Goal: Check status: Check status

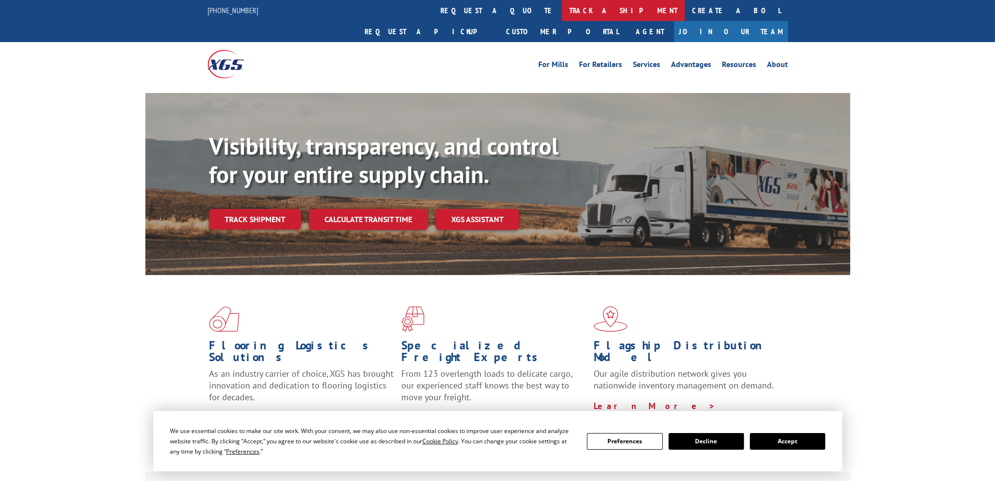
click at [562, 11] on link "track a shipment" at bounding box center [623, 10] width 123 height 21
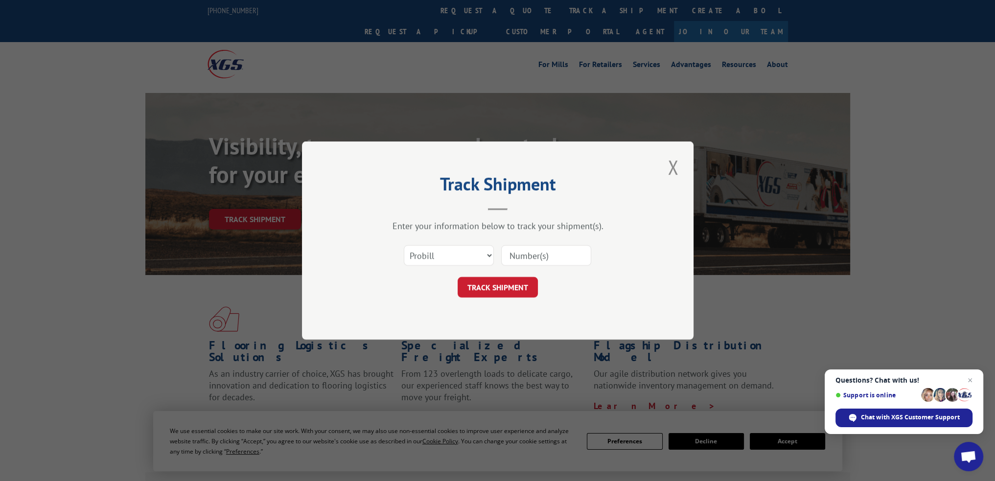
click at [525, 256] on input at bounding box center [546, 255] width 90 height 21
paste input "260290250808"
type input "260290250808"
click at [512, 286] on button "TRACK SHIPMENT" at bounding box center [498, 287] width 80 height 21
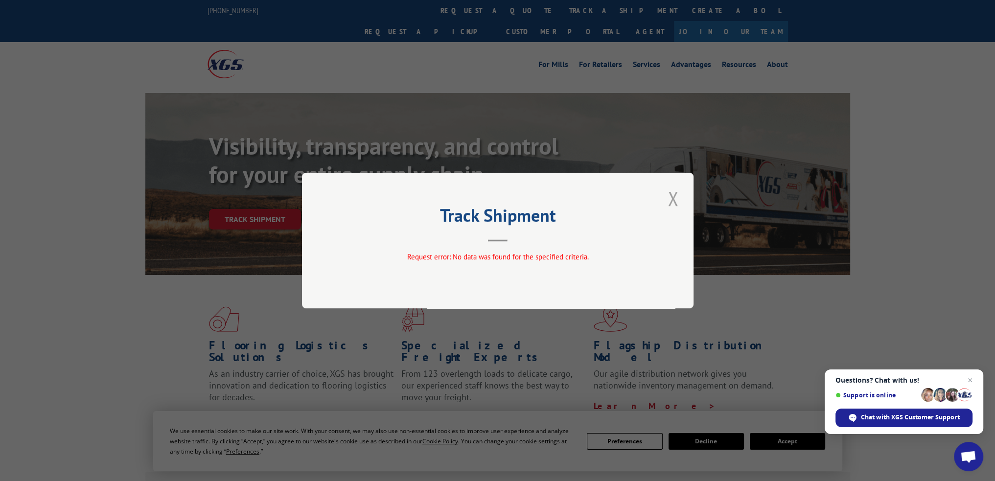
click at [673, 199] on button "Close modal" at bounding box center [673, 198] width 17 height 27
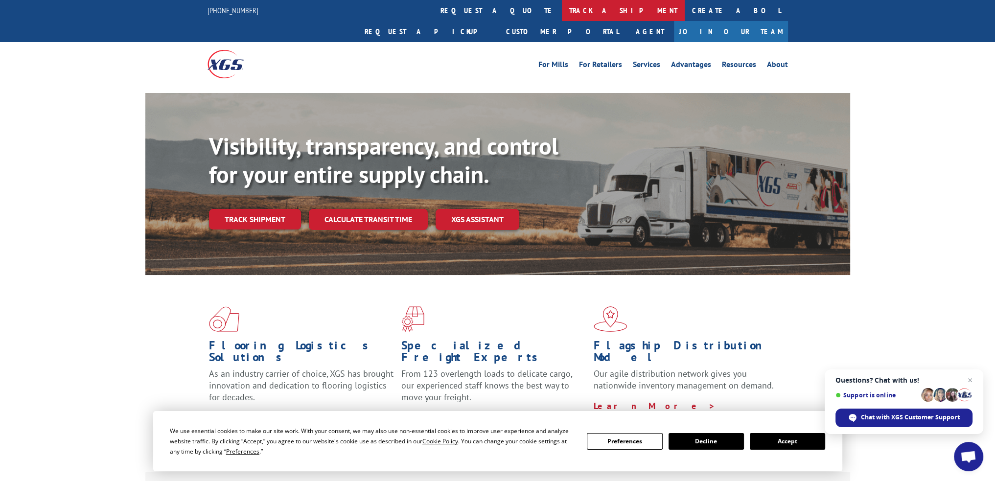
click at [562, 6] on link "track a shipment" at bounding box center [623, 10] width 123 height 21
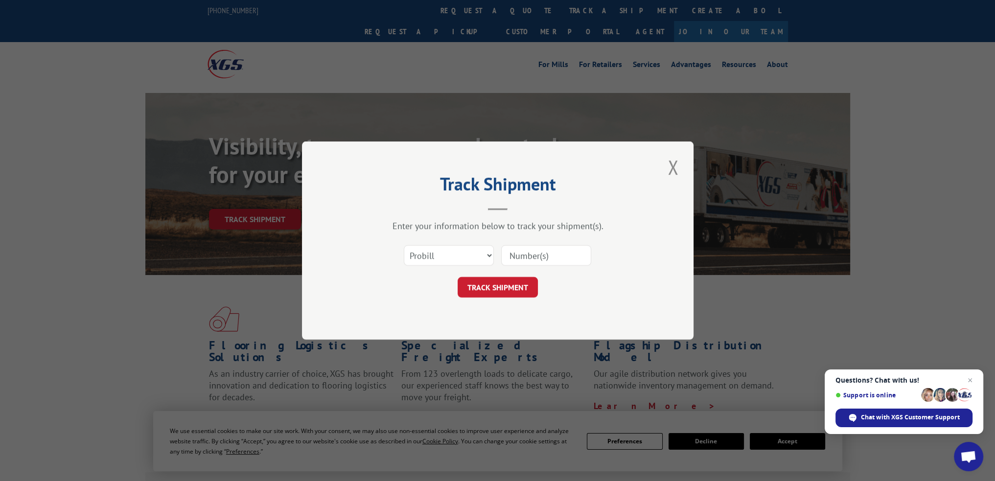
click at [527, 254] on input at bounding box center [546, 255] width 90 height 21
click at [524, 258] on input at bounding box center [546, 255] width 90 height 21
paste input "425323"
type input "425323"
click at [512, 287] on button "TRACK SHIPMENT" at bounding box center [498, 287] width 80 height 21
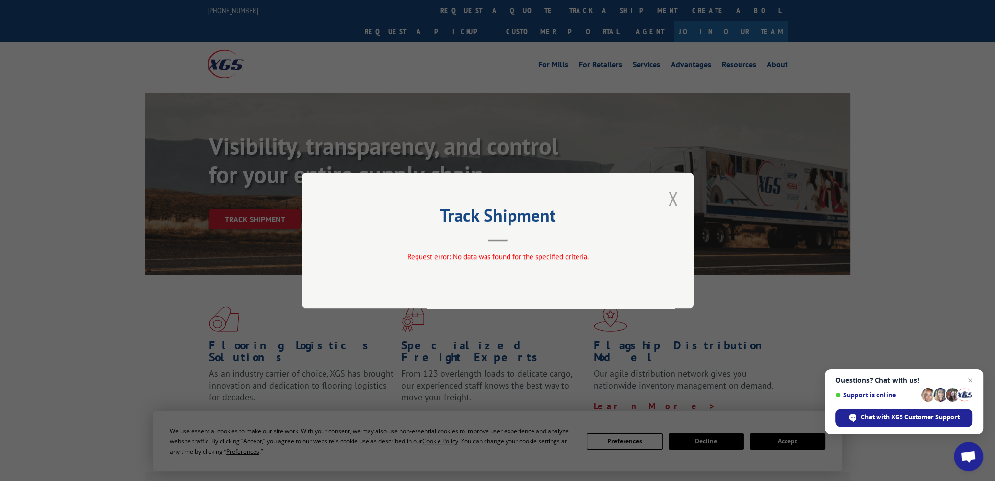
click at [672, 197] on button "Close modal" at bounding box center [673, 198] width 17 height 27
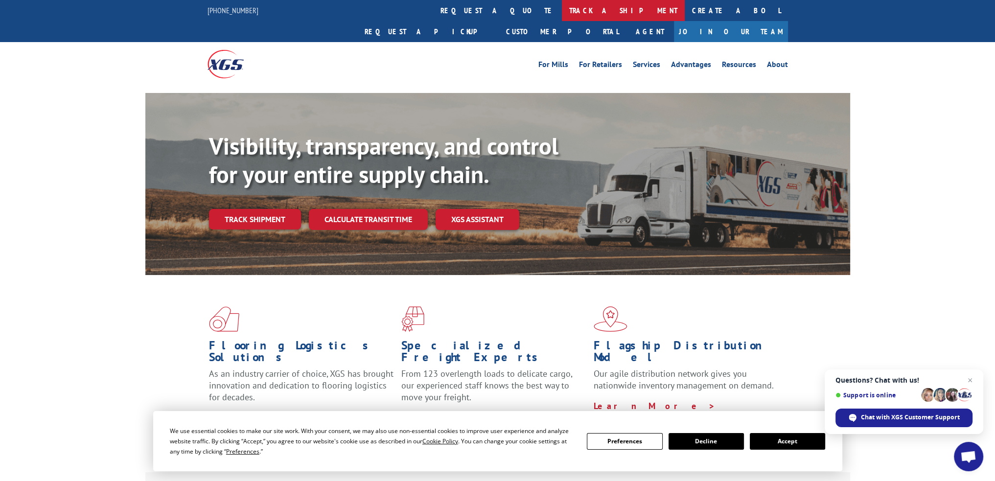
click at [562, 15] on link "track a shipment" at bounding box center [623, 10] width 123 height 21
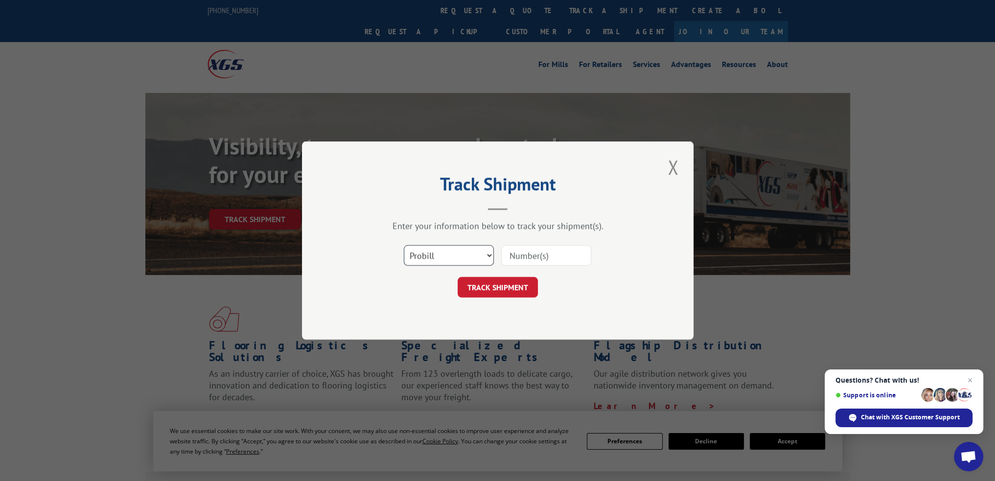
drag, startPoint x: 441, startPoint y: 263, endPoint x: 434, endPoint y: 258, distance: 8.8
click at [440, 263] on select "Select category... Probill BOL PO" at bounding box center [449, 255] width 90 height 21
select select "po"
click at [404, 245] on select "Select category... Probill BOL PO" at bounding box center [449, 255] width 90 height 21
click at [519, 258] on input at bounding box center [546, 255] width 90 height 21
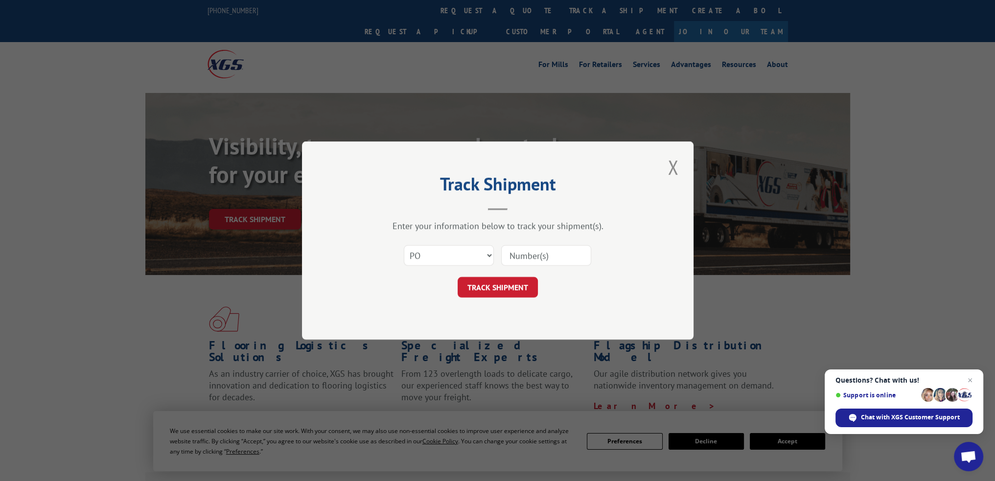
paste input "01517540"
type input "01517540"
click at [499, 292] on button "TRACK SHIPMENT" at bounding box center [498, 287] width 80 height 21
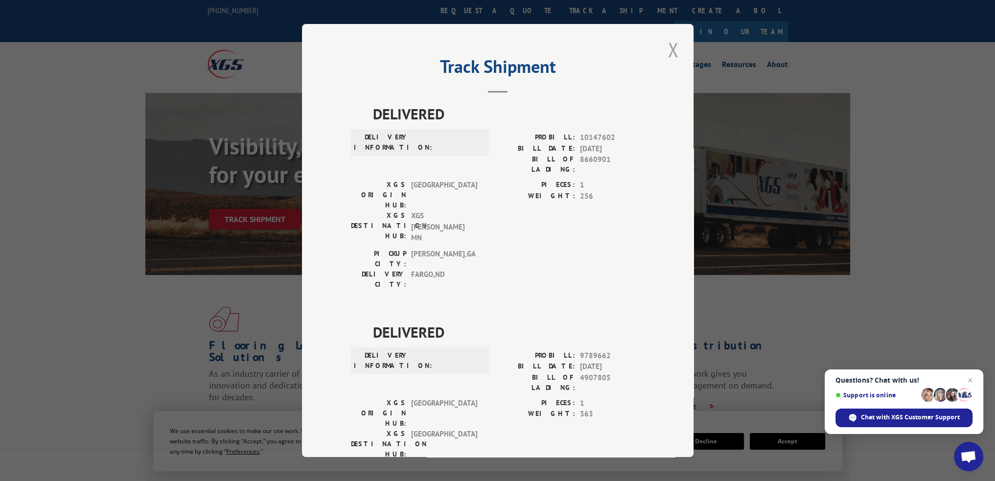
click at [668, 50] on button "Close modal" at bounding box center [673, 49] width 17 height 27
